Goal: Task Accomplishment & Management: Use online tool/utility

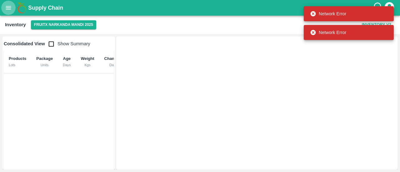
click at [9, 10] on icon "open drawer" at bounding box center [8, 7] width 7 height 7
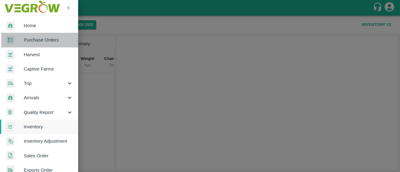
click at [44, 40] on span "Purchase Orders" at bounding box center [48, 40] width 49 height 7
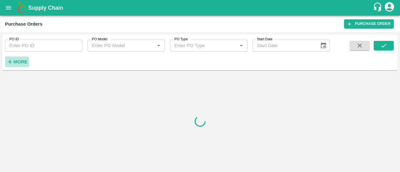
click at [21, 63] on strong "More" at bounding box center [20, 61] width 14 height 5
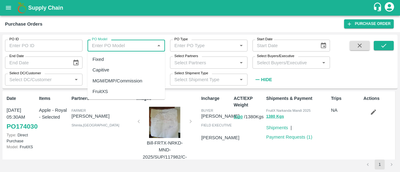
click at [118, 44] on input "PO Model" at bounding box center [121, 46] width 64 height 8
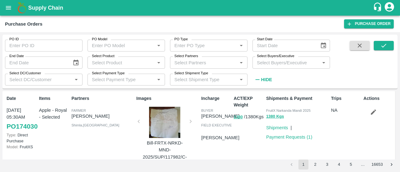
click at [128, 23] on div "Purchase Orders" at bounding box center [174, 24] width 339 height 8
